Goal: Task Accomplishment & Management: Use online tool/utility

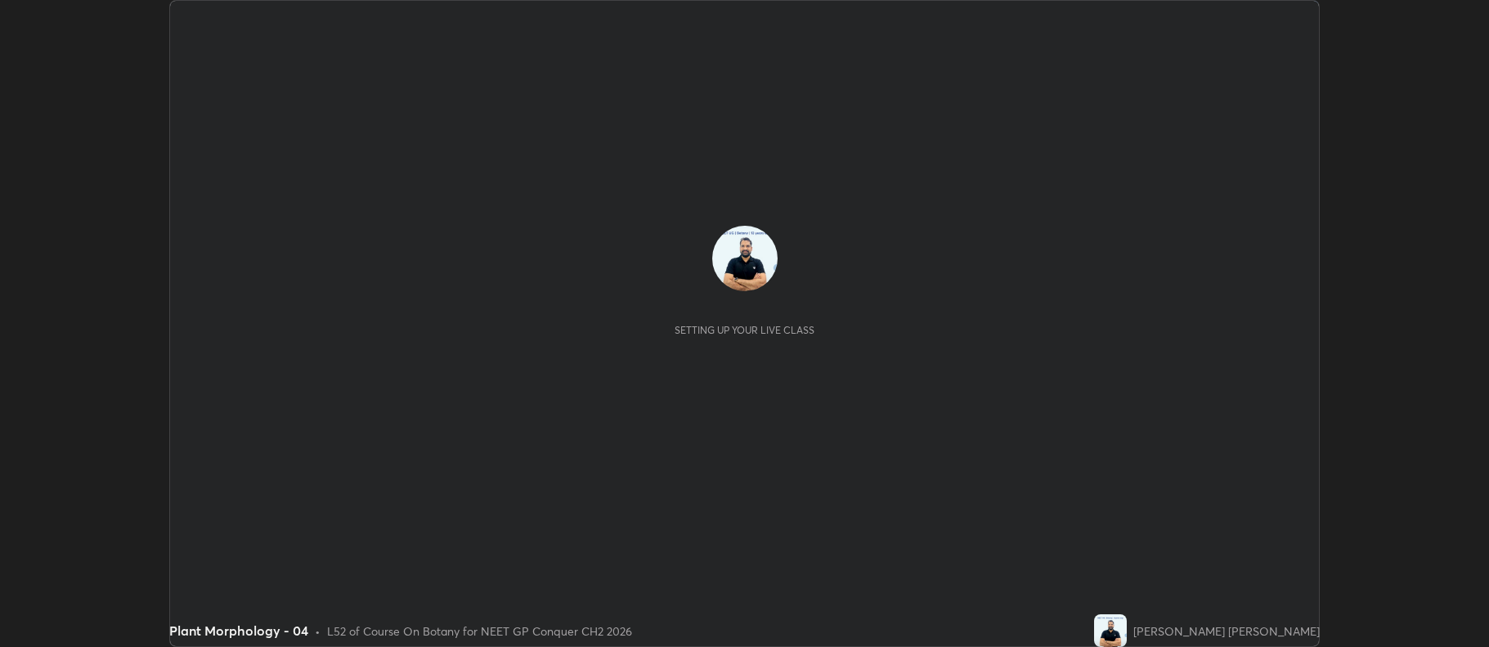
scroll to position [647, 1489]
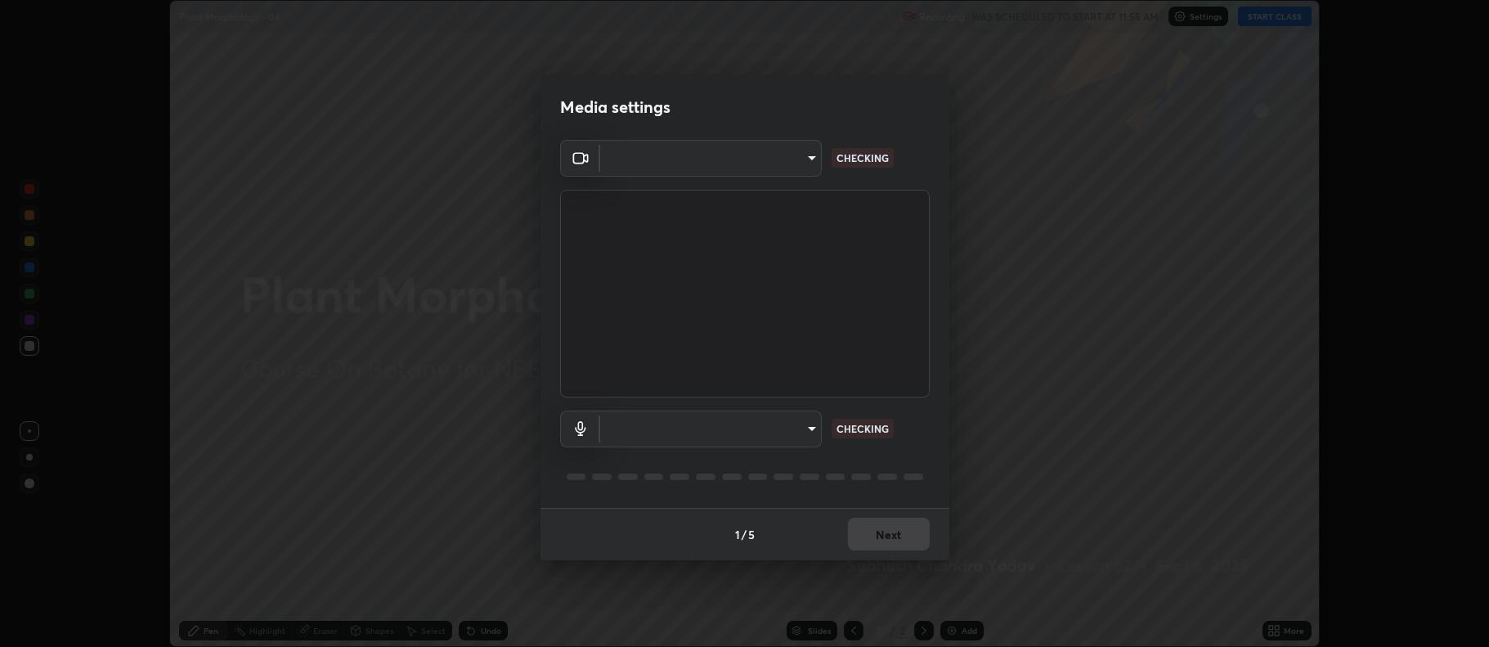
type input "5db75064d966c38022f0861f891c2b2deb8a9bf9a9a5a4ce251b0e0f2e365e36"
type input "default"
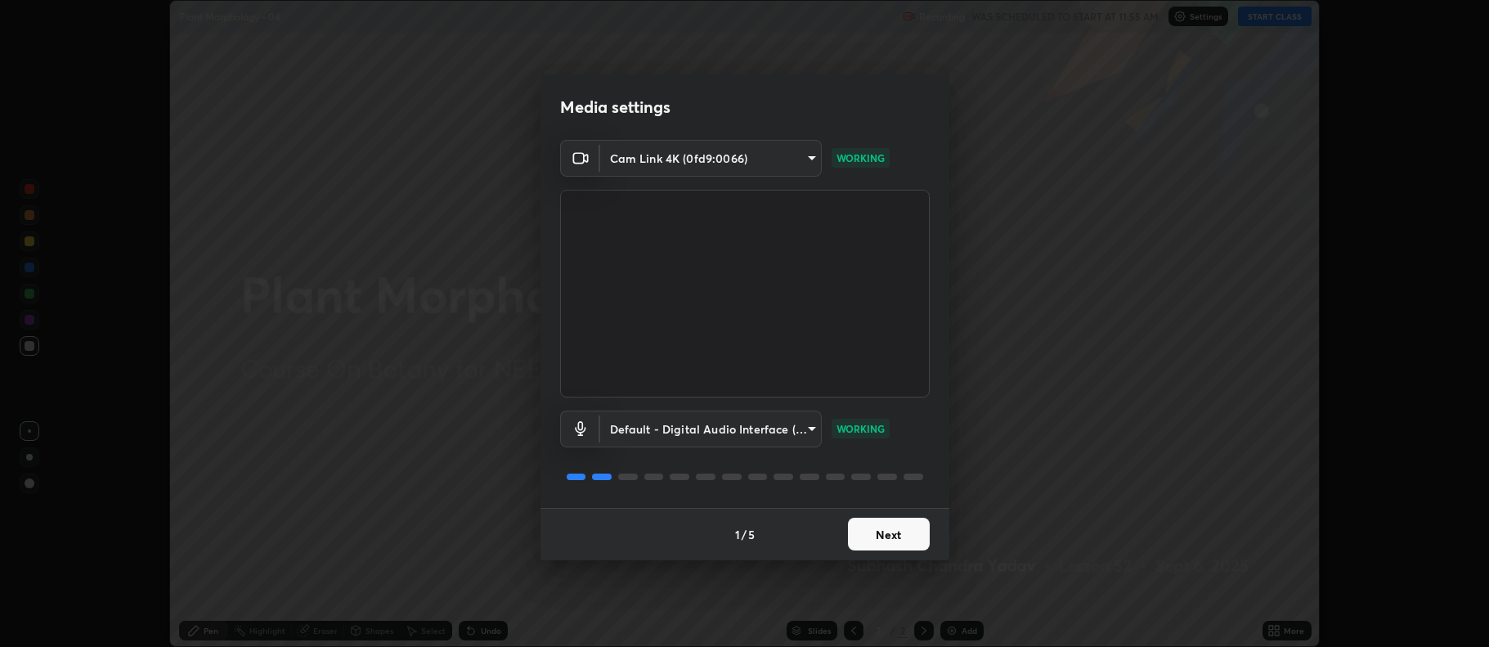
click at [904, 530] on button "Next" at bounding box center [889, 533] width 82 height 33
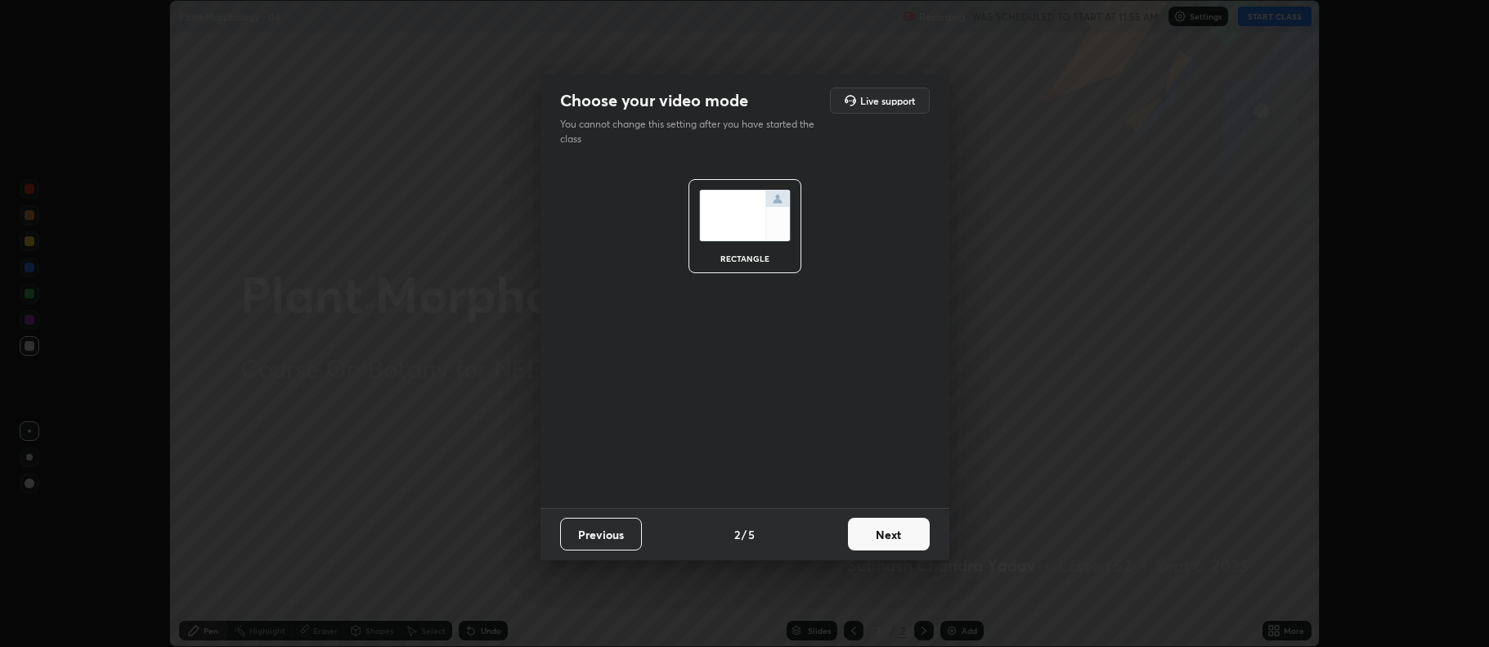
click at [903, 517] on button "Next" at bounding box center [889, 533] width 82 height 33
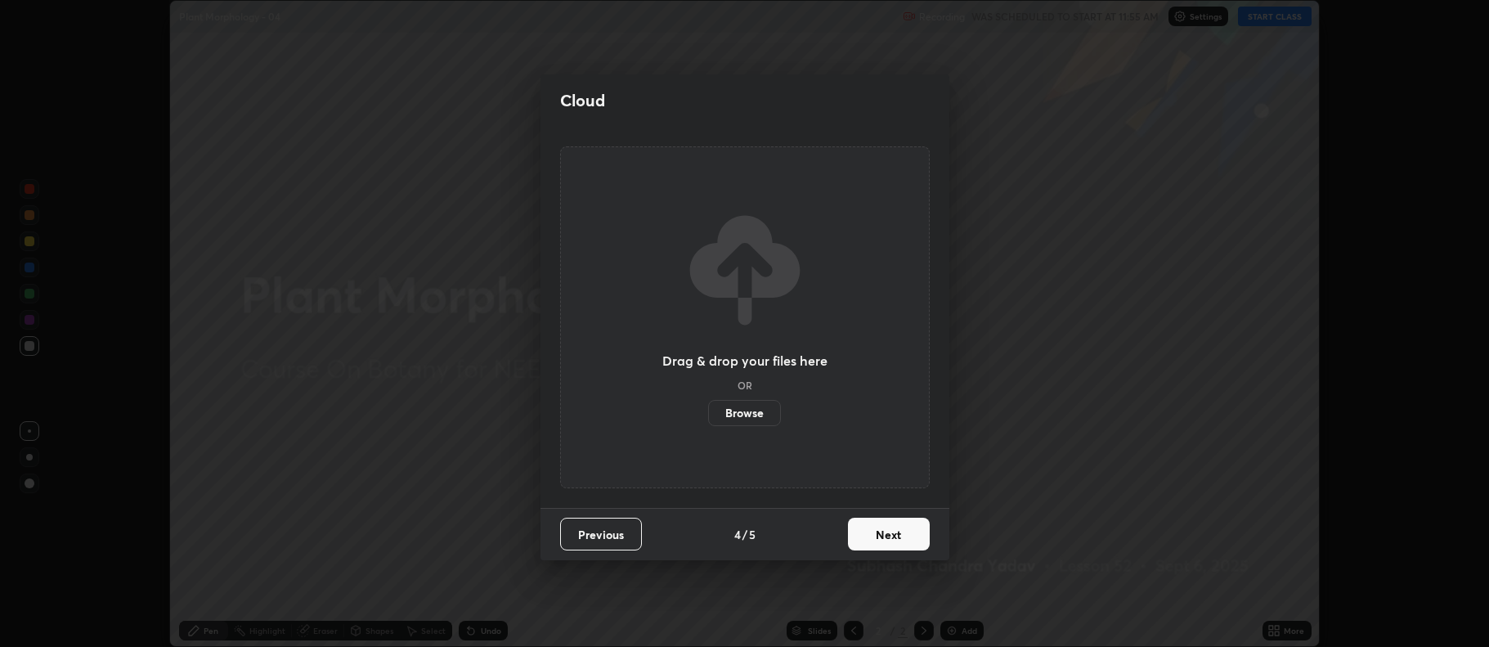
click at [903, 524] on button "Next" at bounding box center [889, 533] width 82 height 33
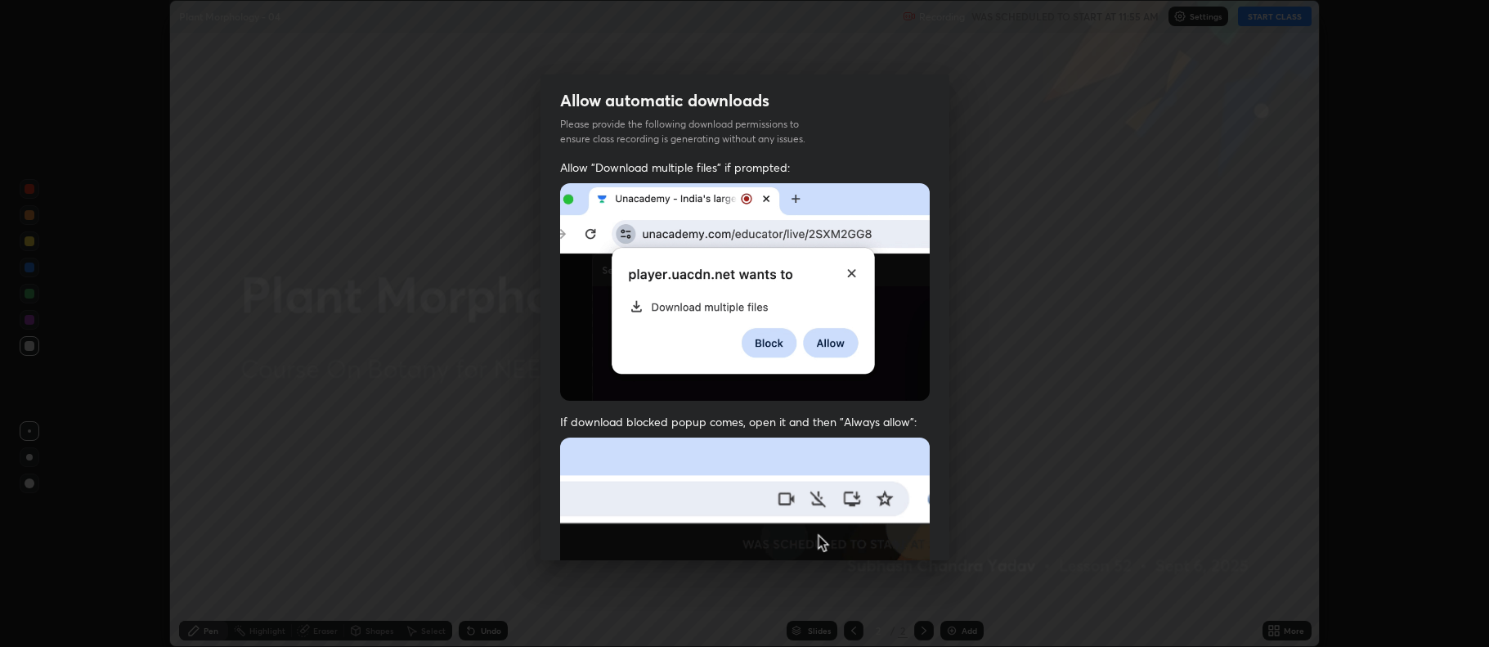
click at [905, 526] on img at bounding box center [745, 615] width 370 height 357
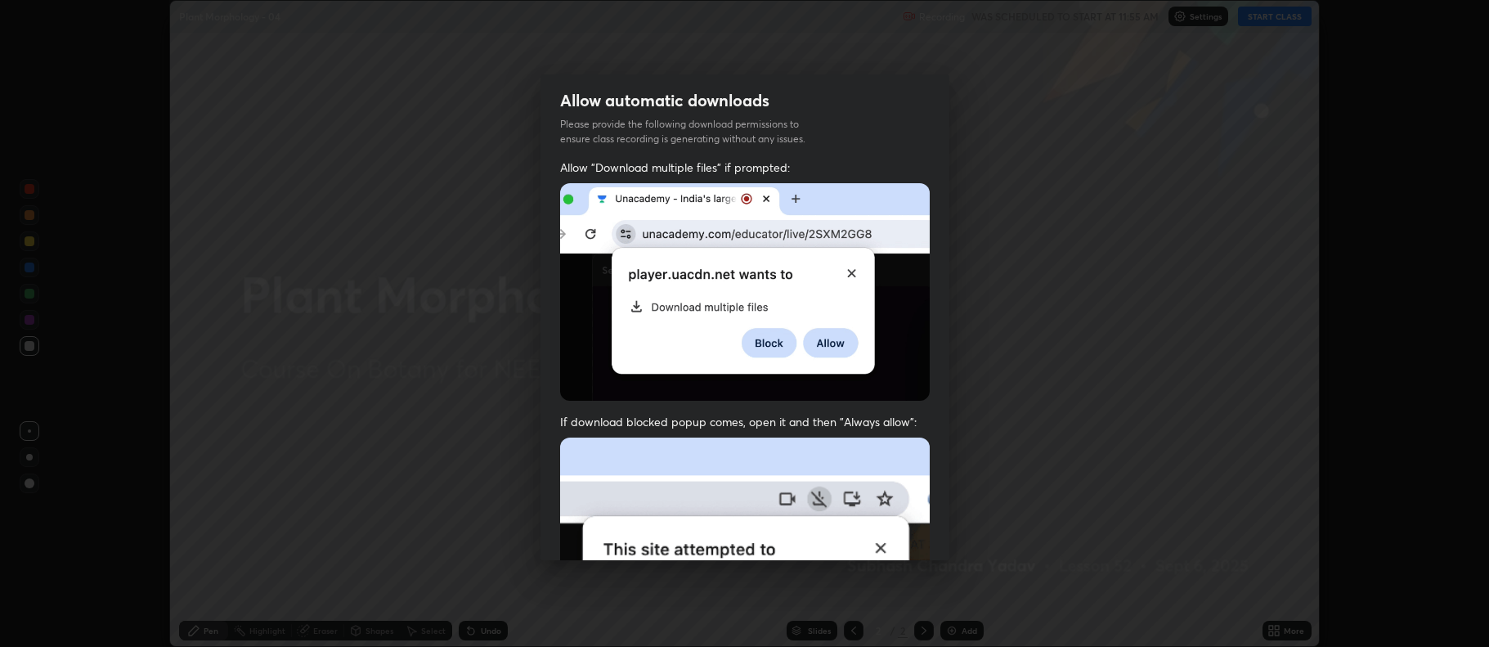
click at [906, 535] on img at bounding box center [745, 615] width 370 height 357
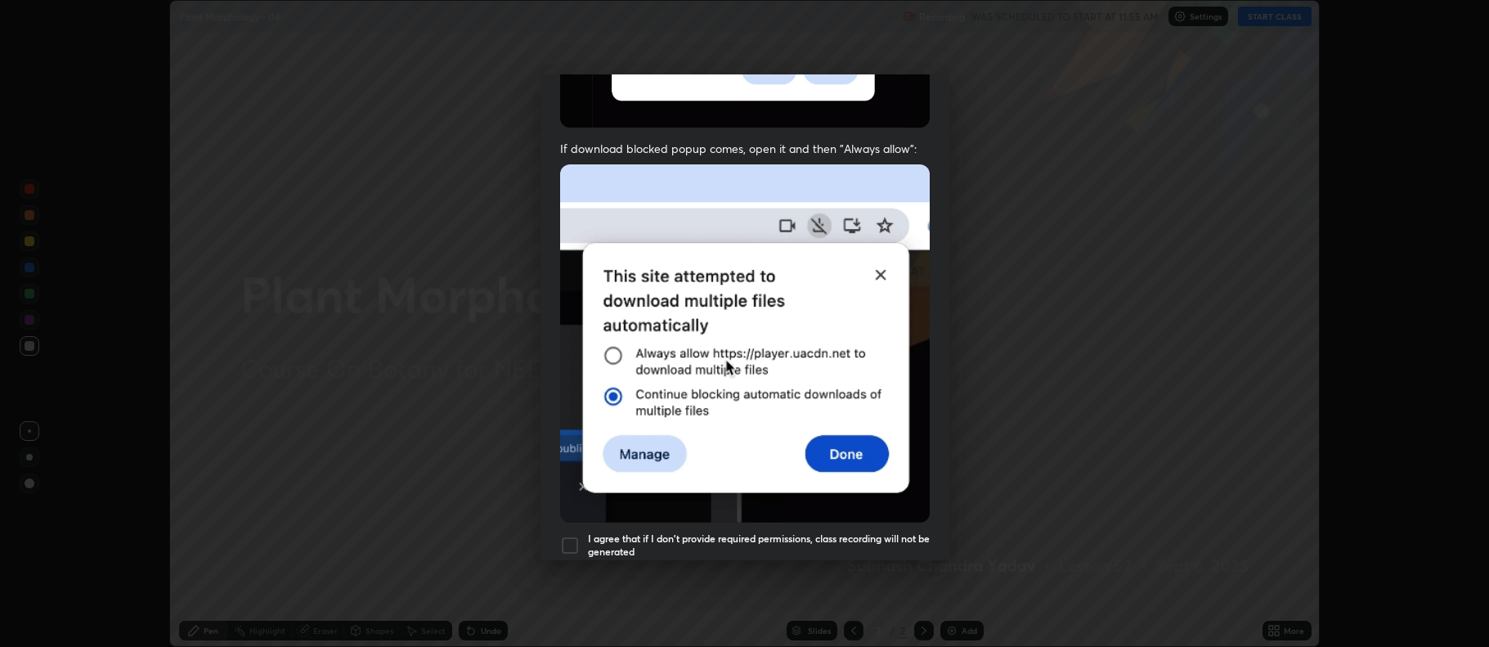
scroll to position [332, 0]
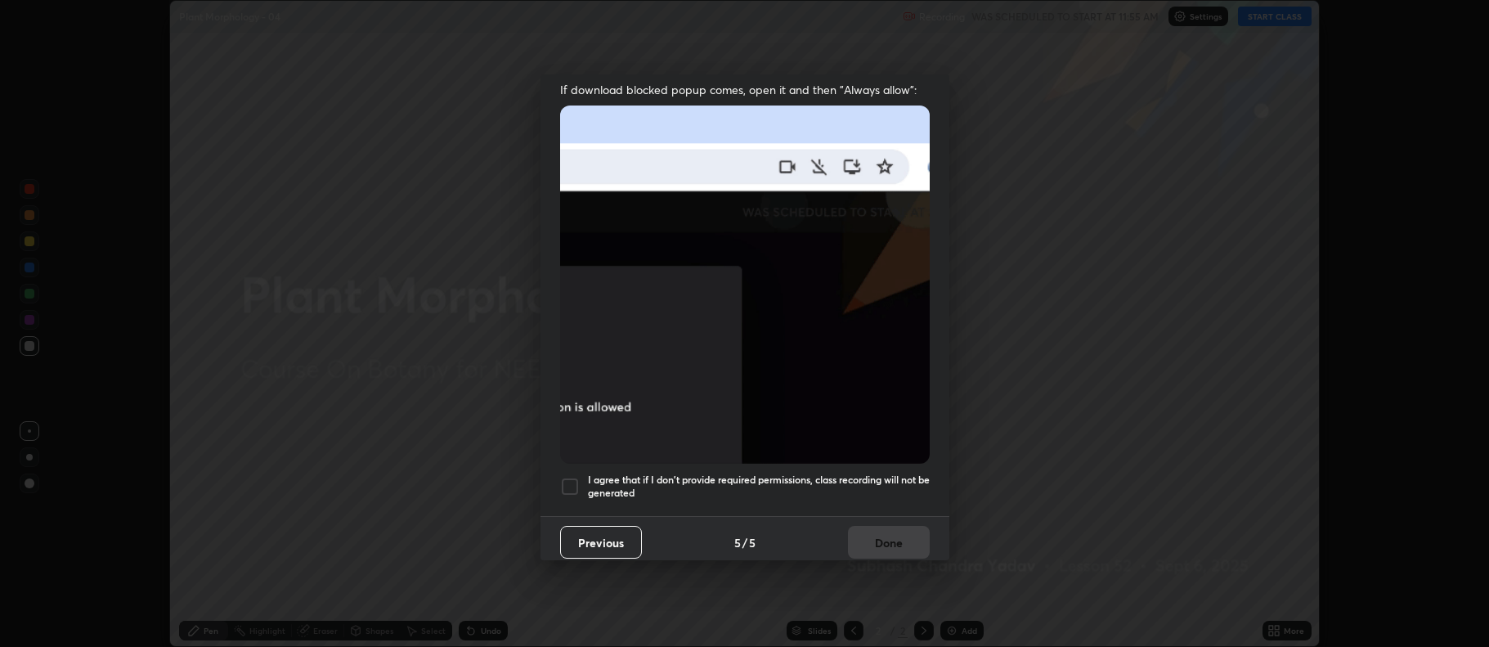
click at [574, 480] on div at bounding box center [570, 487] width 20 height 20
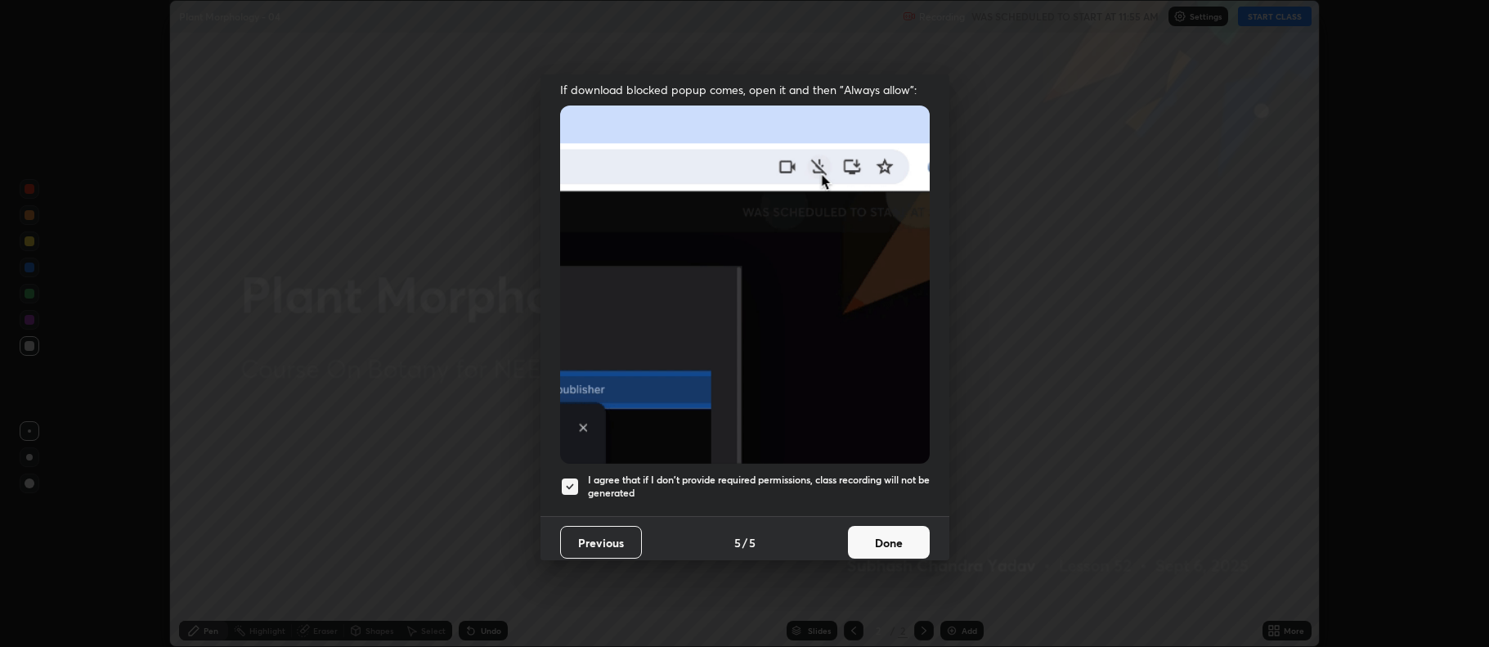
click at [894, 536] on button "Done" at bounding box center [889, 542] width 82 height 33
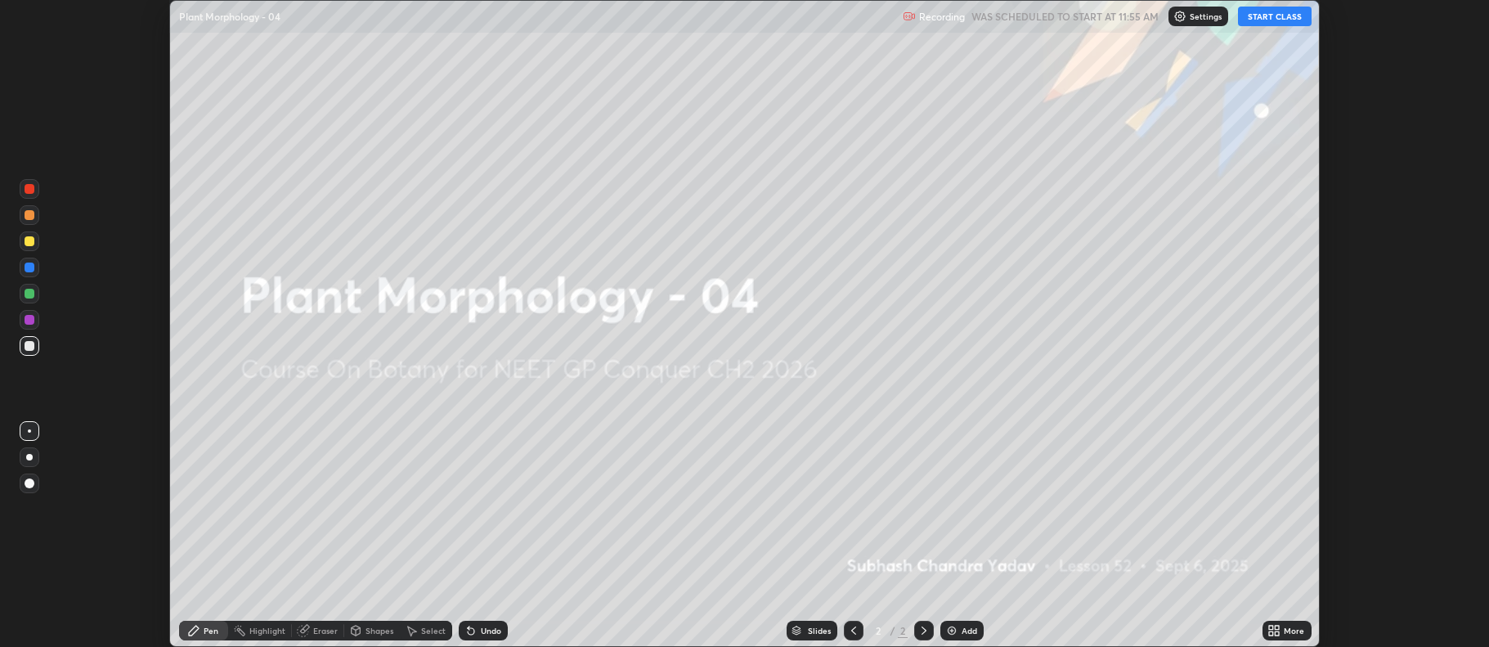
click at [1275, 17] on button "START CLASS" at bounding box center [1275, 17] width 74 height 20
click at [951, 633] on img at bounding box center [951, 630] width 13 height 13
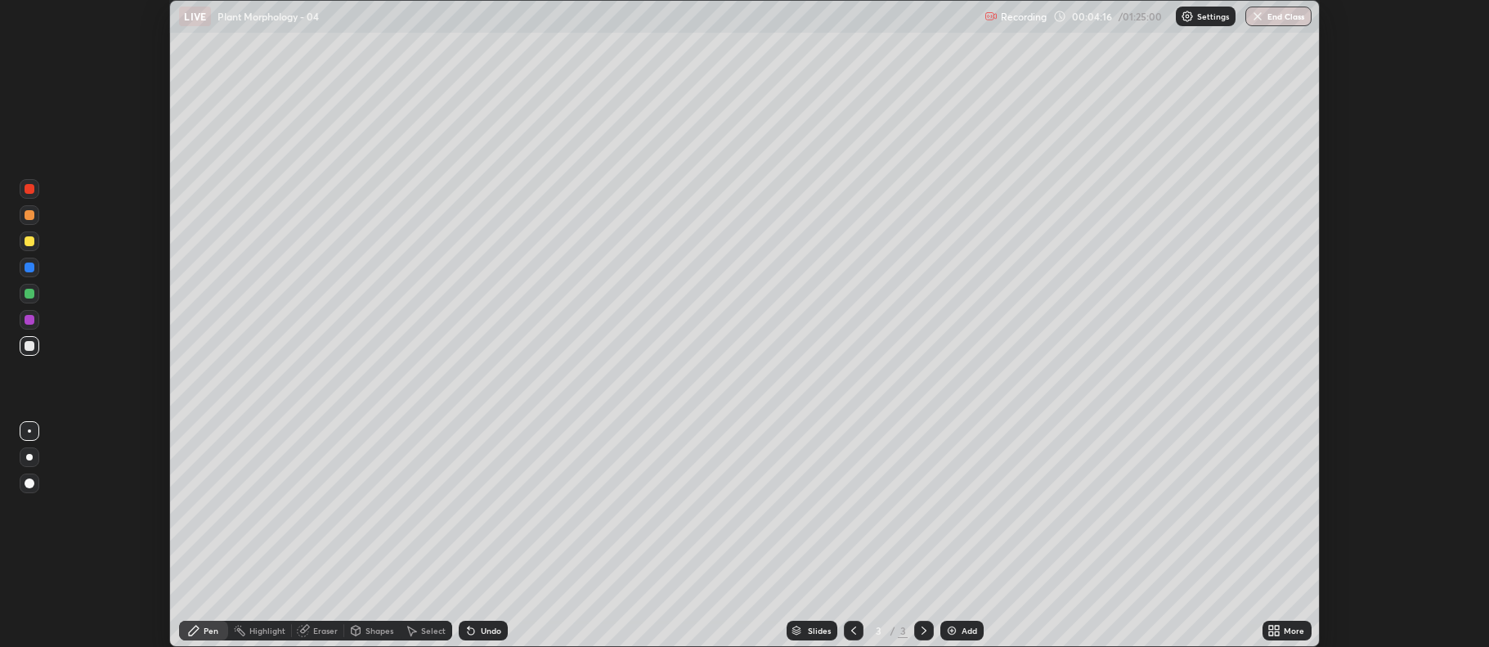
click at [329, 637] on div "Eraser" at bounding box center [318, 630] width 52 height 20
click at [213, 628] on div "Pen" at bounding box center [211, 630] width 15 height 8
click at [945, 629] on img at bounding box center [951, 630] width 13 height 13
click at [30, 245] on div at bounding box center [30, 241] width 10 height 10
click at [37, 206] on div at bounding box center [30, 215] width 20 height 26
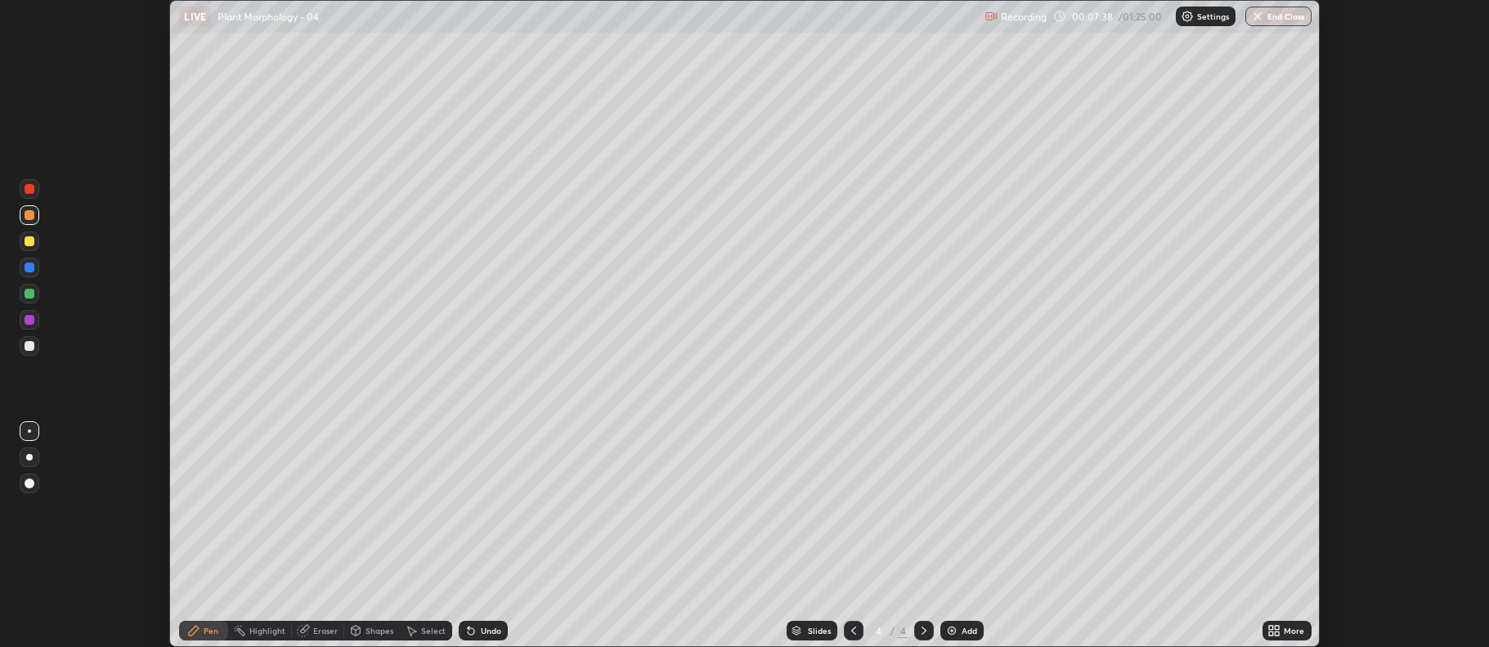
click at [29, 293] on div at bounding box center [30, 294] width 10 height 10
click at [26, 267] on div at bounding box center [30, 267] width 10 height 10
click at [30, 319] on div at bounding box center [30, 320] width 10 height 10
click at [32, 245] on div at bounding box center [30, 241] width 10 height 10
click at [31, 217] on div at bounding box center [30, 215] width 10 height 10
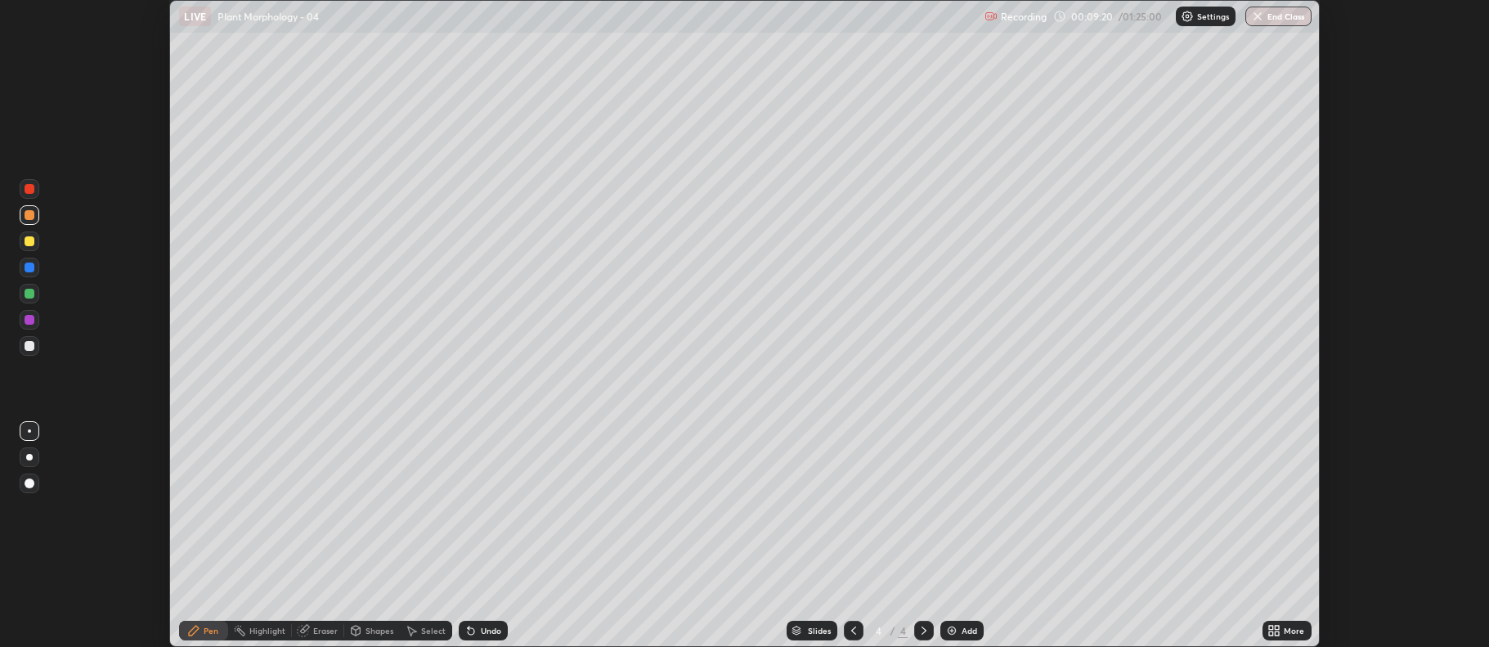
click at [328, 631] on div "Eraser" at bounding box center [325, 630] width 25 height 8
click at [213, 629] on div "Pen" at bounding box center [211, 630] width 15 height 8
click at [24, 343] on div at bounding box center [30, 346] width 20 height 20
click at [20, 293] on div at bounding box center [30, 294] width 20 height 20
click at [948, 636] on img at bounding box center [951, 630] width 13 height 13
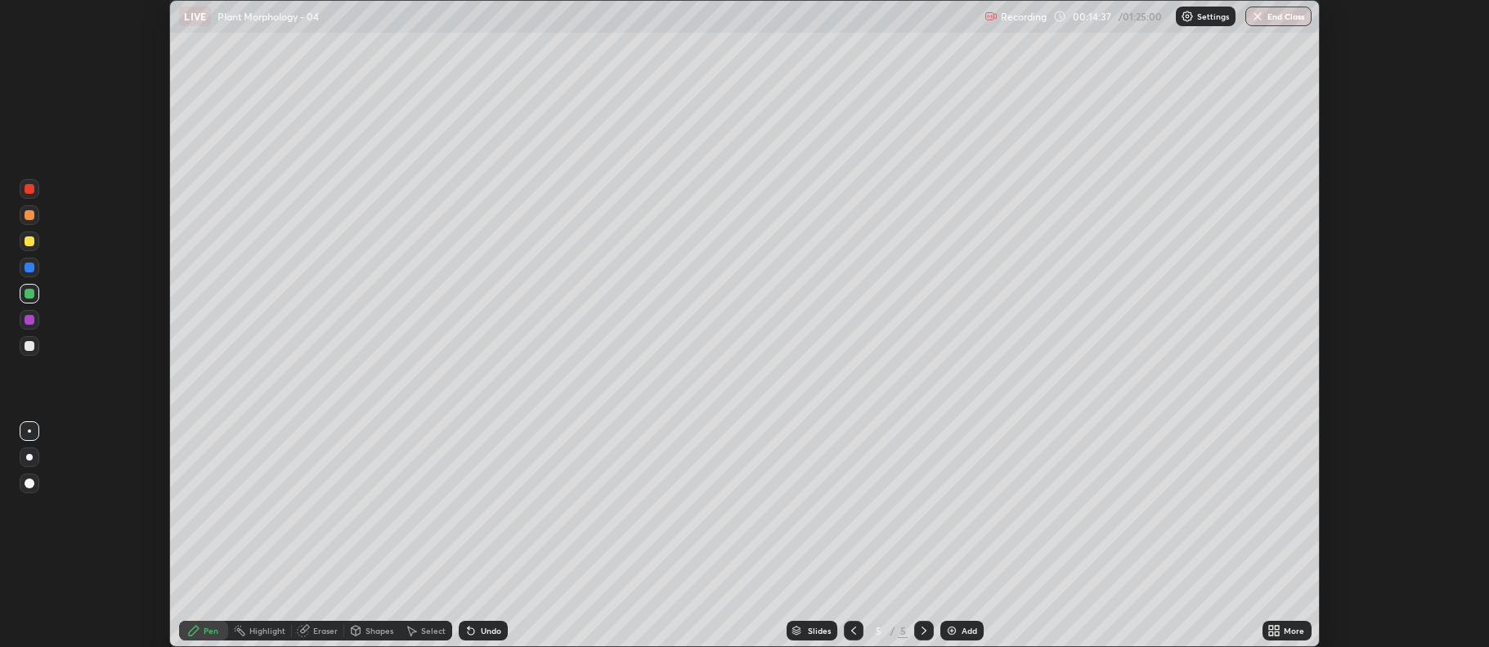
click at [956, 632] on img at bounding box center [951, 630] width 13 height 13
click at [23, 241] on div at bounding box center [30, 241] width 20 height 20
click at [845, 638] on div at bounding box center [854, 630] width 20 height 20
click at [28, 344] on div at bounding box center [30, 346] width 10 height 10
click at [942, 632] on div "Add" at bounding box center [961, 630] width 43 height 20
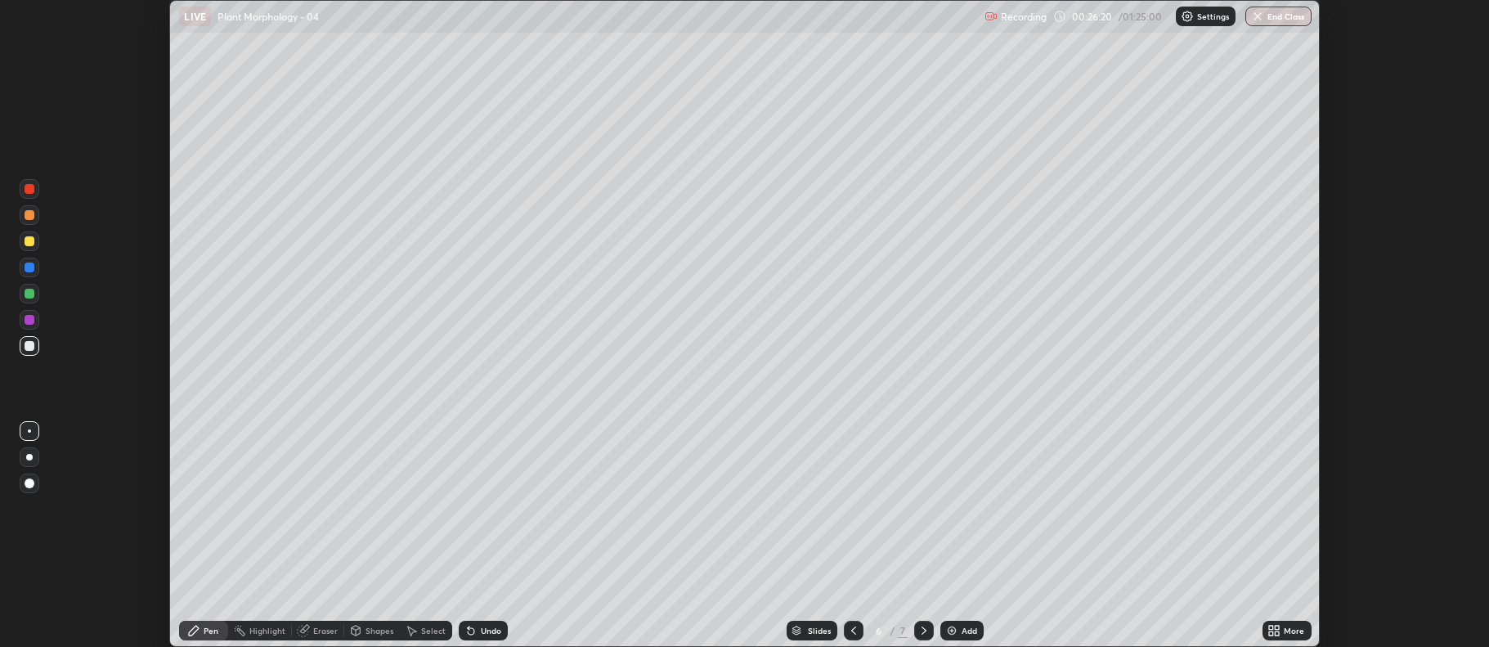
click at [853, 634] on icon at bounding box center [853, 630] width 5 height 8
click at [920, 628] on icon at bounding box center [923, 630] width 13 height 13
click at [956, 627] on img at bounding box center [951, 630] width 13 height 13
click at [952, 633] on img at bounding box center [951, 630] width 13 height 13
click at [321, 634] on div "Eraser" at bounding box center [325, 630] width 25 height 8
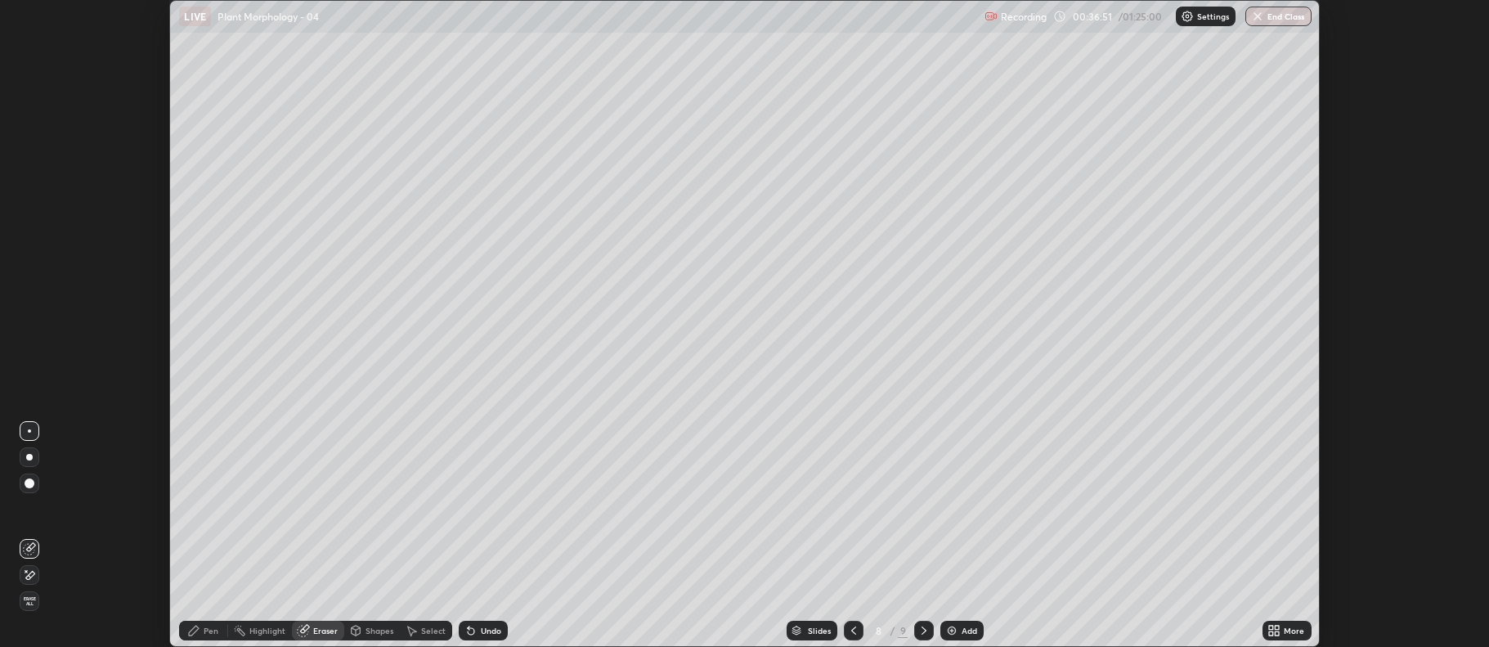
click at [209, 634] on div "Pen" at bounding box center [211, 630] width 15 height 8
click at [955, 628] on img at bounding box center [951, 630] width 13 height 13
click at [1274, 20] on button "End Class" at bounding box center [1278, 17] width 66 height 20
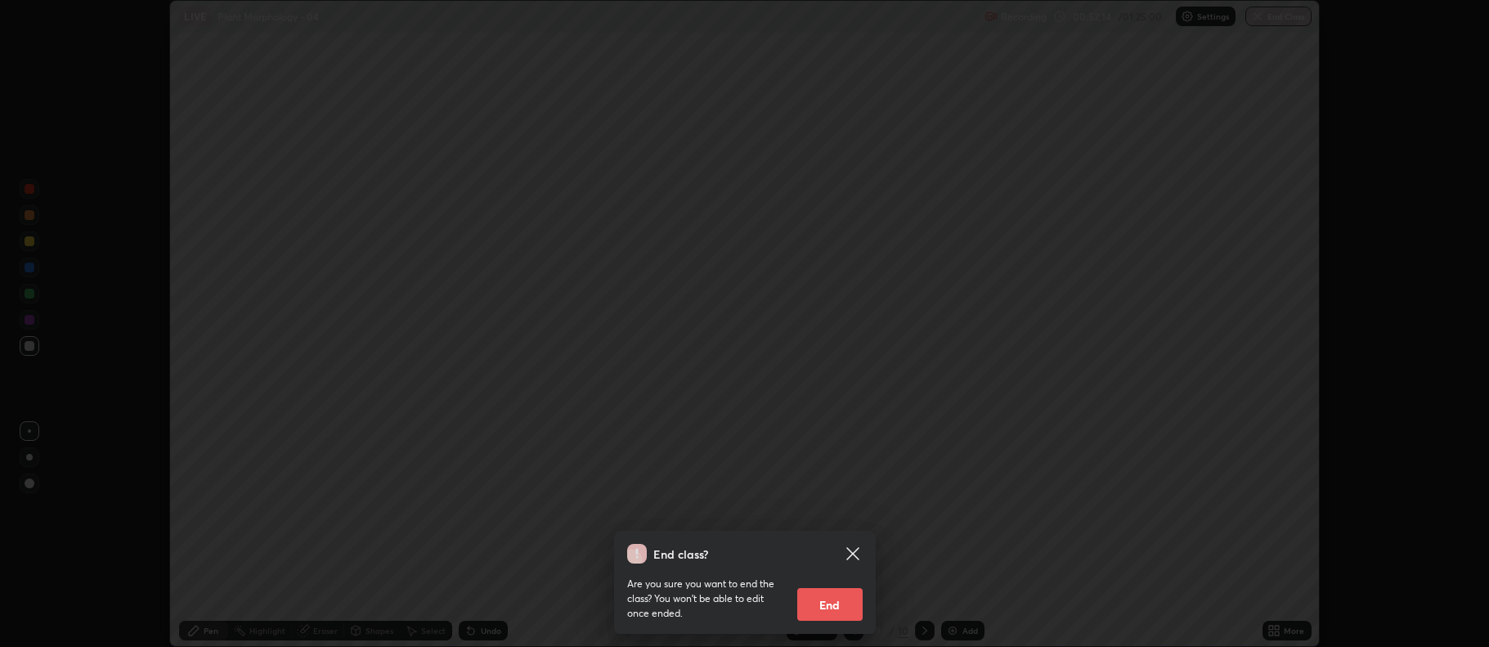
click at [840, 605] on button "End" at bounding box center [829, 604] width 65 height 33
